Goal: Information Seeking & Learning: Learn about a topic

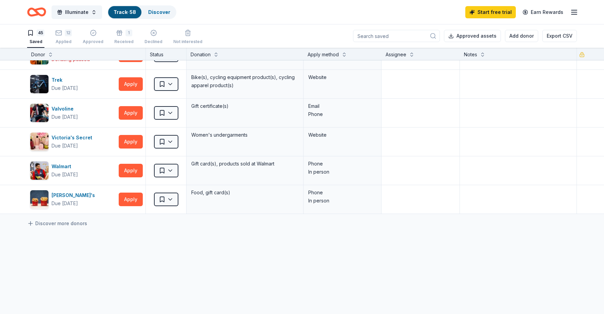
scroll to position [1149, 0]
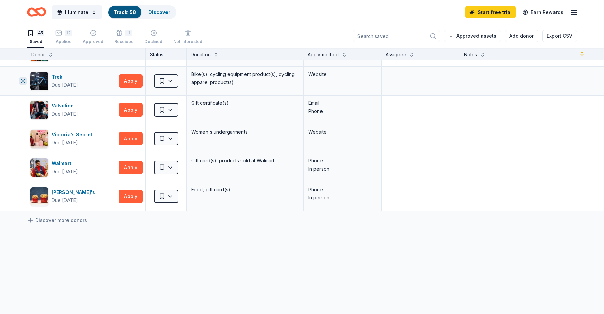
click at [25, 81] on icon "button" at bounding box center [22, 80] width 5 height 5
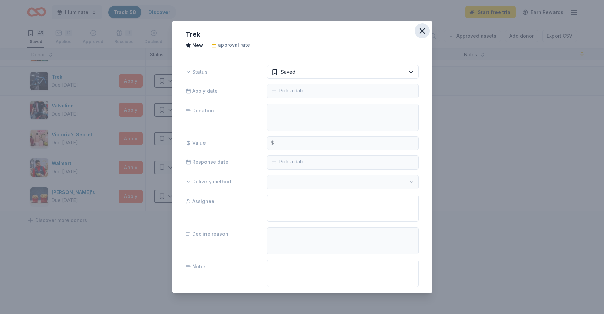
click at [426, 32] on icon "button" at bounding box center [421, 30] width 9 height 9
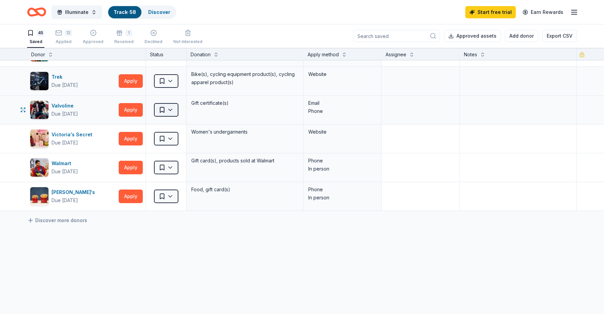
click at [170, 109] on html "Illuminate Track · 58 Discover Start free trial Earn Rewards 45 Saved 12 Applie…" at bounding box center [302, 157] width 604 height 314
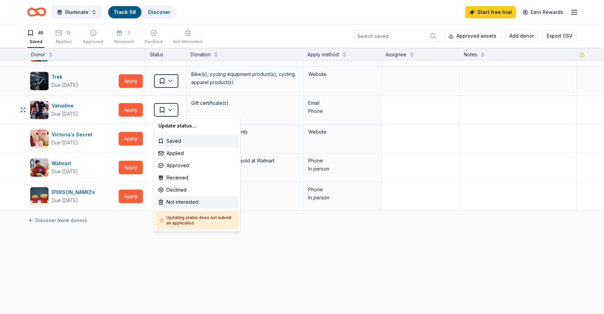
click at [189, 200] on div "Not interested" at bounding box center [197, 202] width 83 height 12
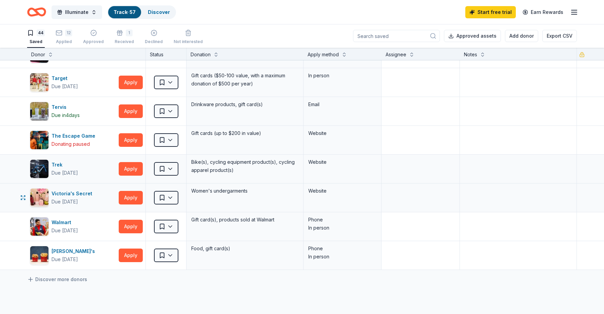
scroll to position [1060, 0]
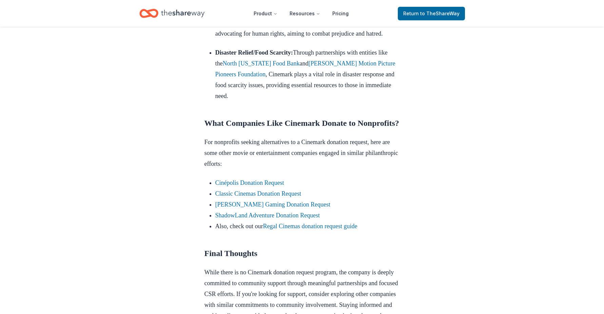
scroll to position [521, 0]
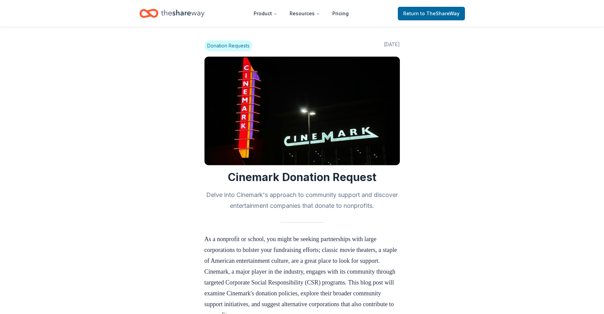
scroll to position [573, 0]
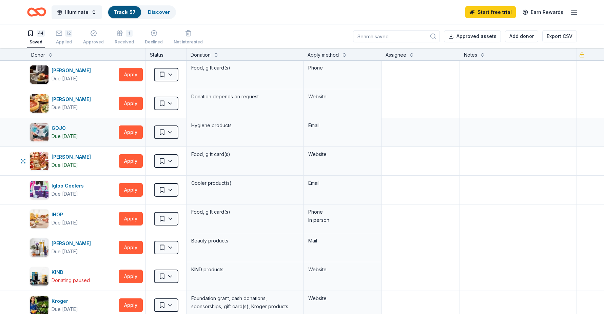
scroll to position [491, 0]
